Goal: Find specific page/section: Find specific page/section

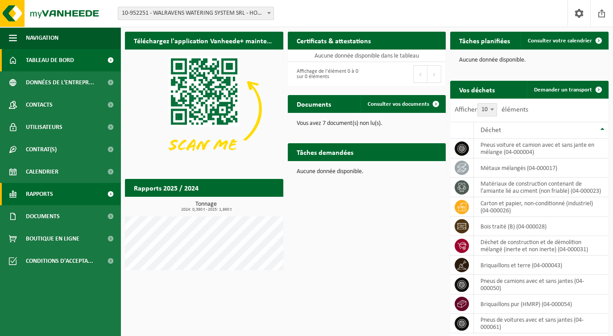
click at [60, 191] on link "Rapports" at bounding box center [60, 194] width 120 height 22
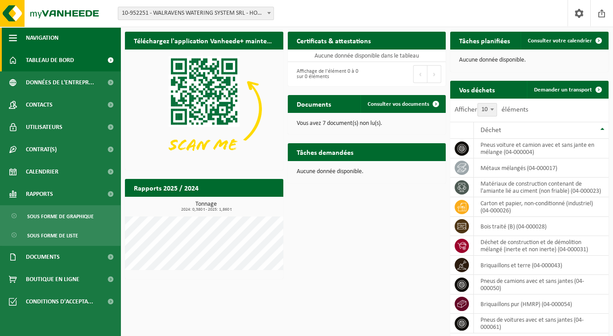
click at [87, 37] on button "Navigation" at bounding box center [60, 38] width 120 height 22
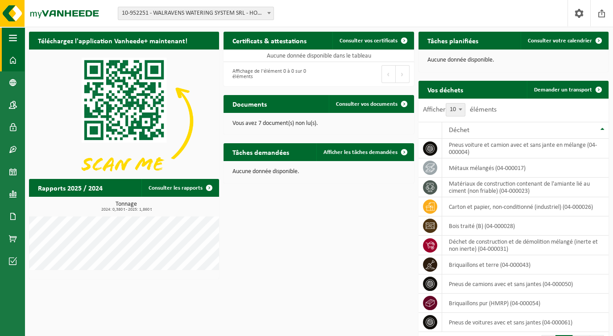
click at [14, 37] on span "button" at bounding box center [13, 38] width 8 height 22
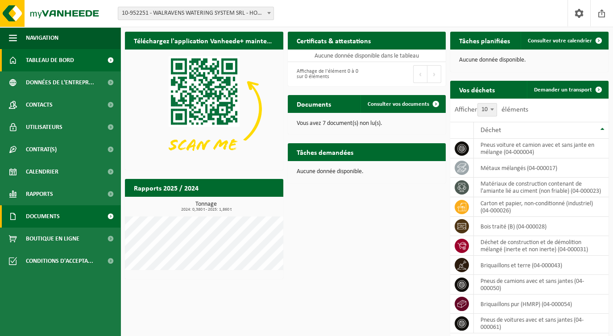
click at [38, 216] on span "Documents" at bounding box center [43, 216] width 34 height 22
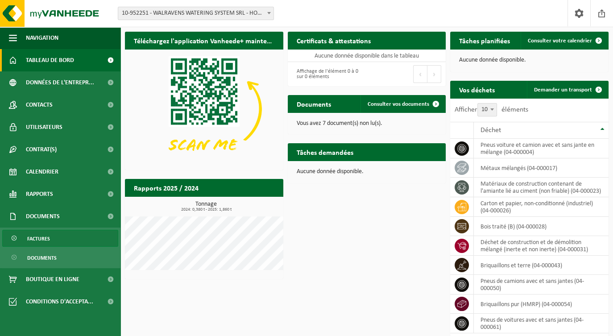
click at [37, 235] on span "Factures" at bounding box center [38, 238] width 23 height 17
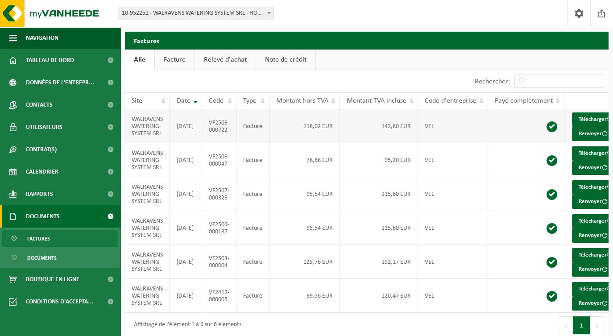
scroll to position [0, 42]
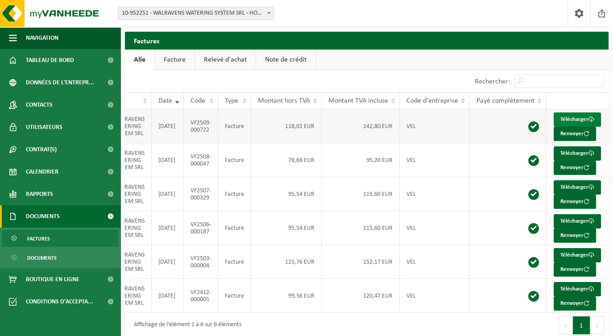
click at [589, 122] on span at bounding box center [592, 119] width 6 height 6
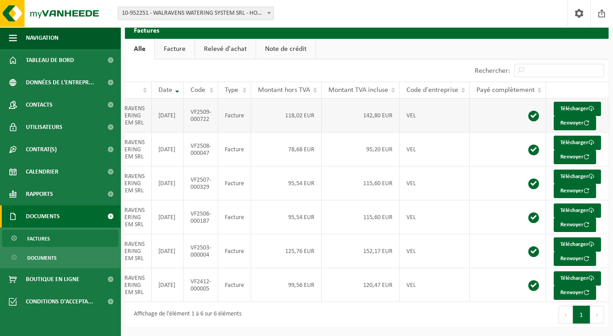
scroll to position [0, 0]
